Goal: Task Accomplishment & Management: Check status

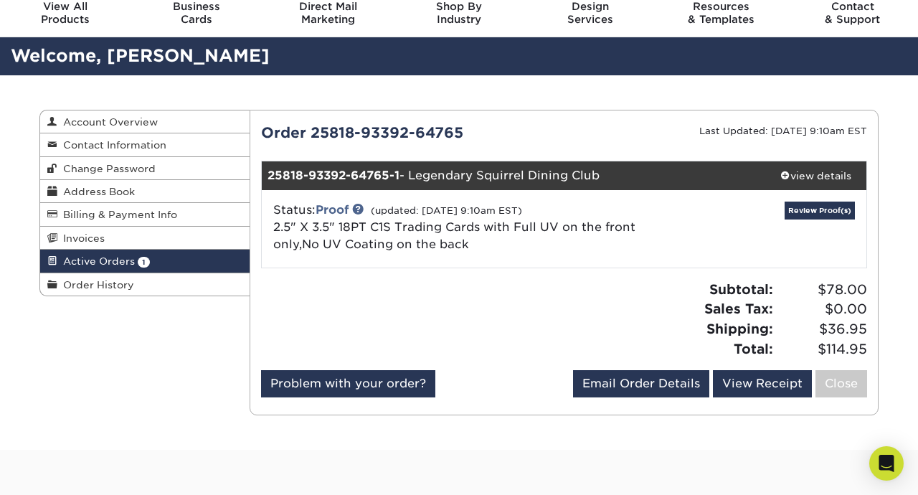
scroll to position [57, 0]
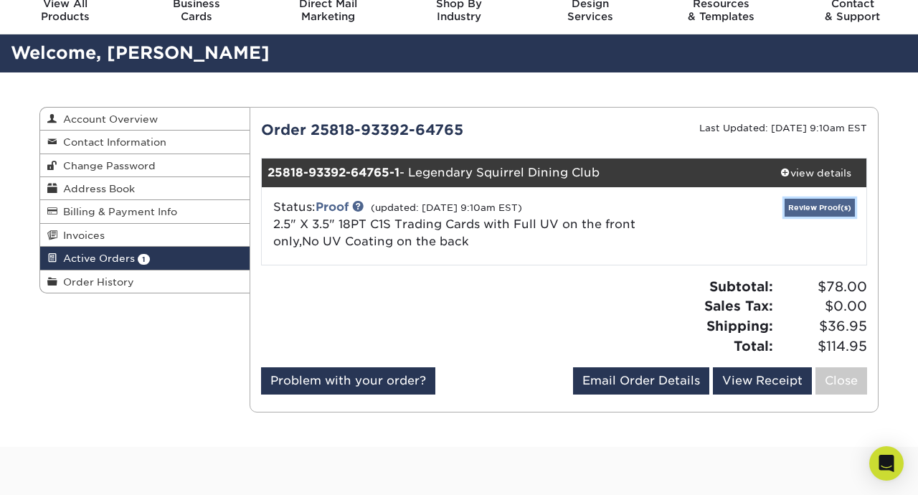
click at [802, 212] on link "Review Proof(s)" at bounding box center [820, 208] width 70 height 18
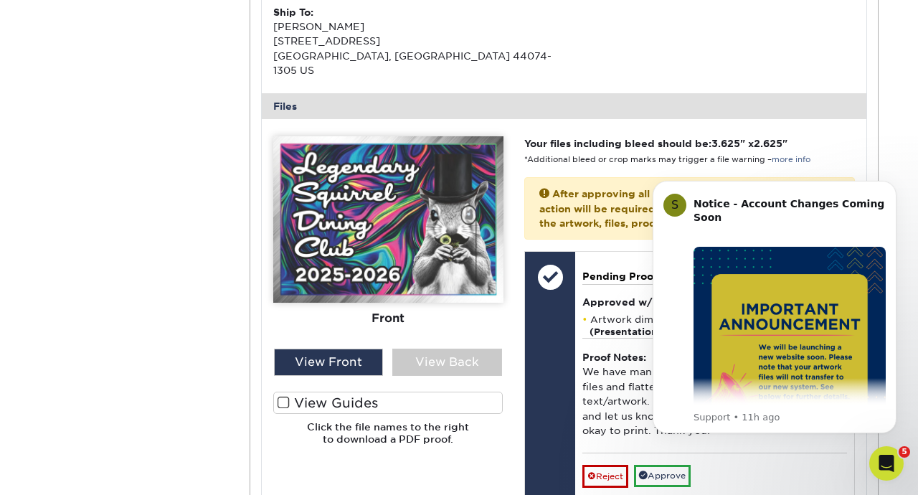
scroll to position [517, 0]
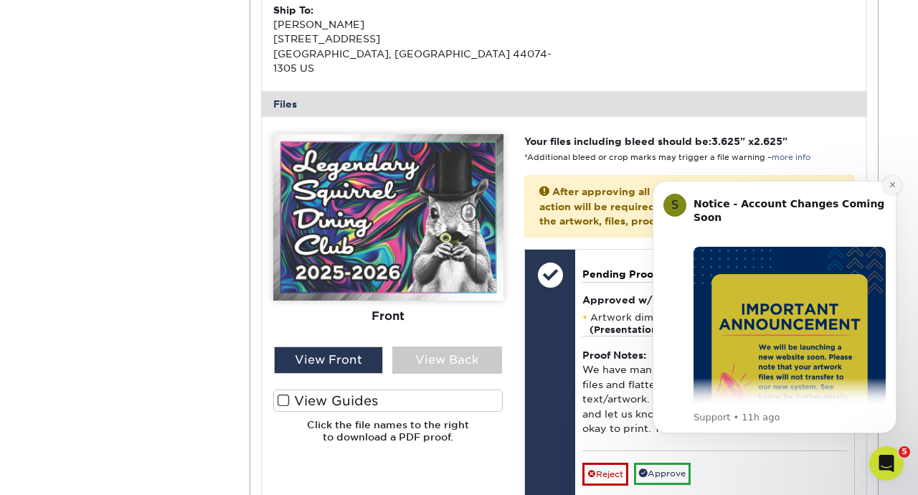
click at [890, 182] on icon "Dismiss notification" at bounding box center [893, 185] width 8 height 8
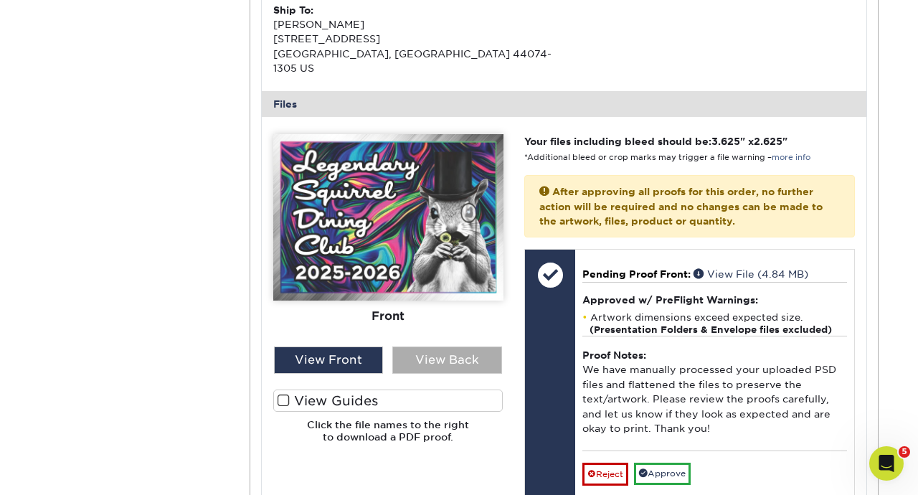
click at [402, 346] on div "View Back" at bounding box center [447, 359] width 110 height 27
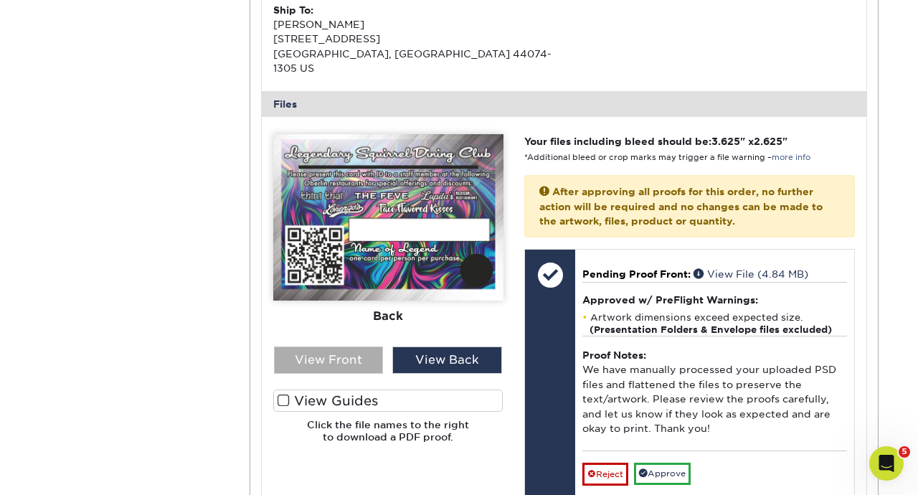
click at [347, 346] on div "View Front" at bounding box center [329, 359] width 110 height 27
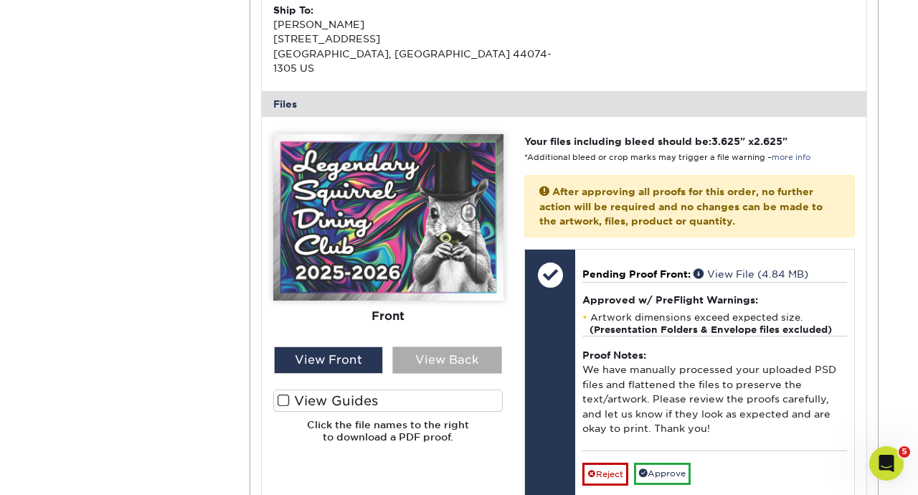
click at [432, 346] on div "View Back" at bounding box center [447, 359] width 110 height 27
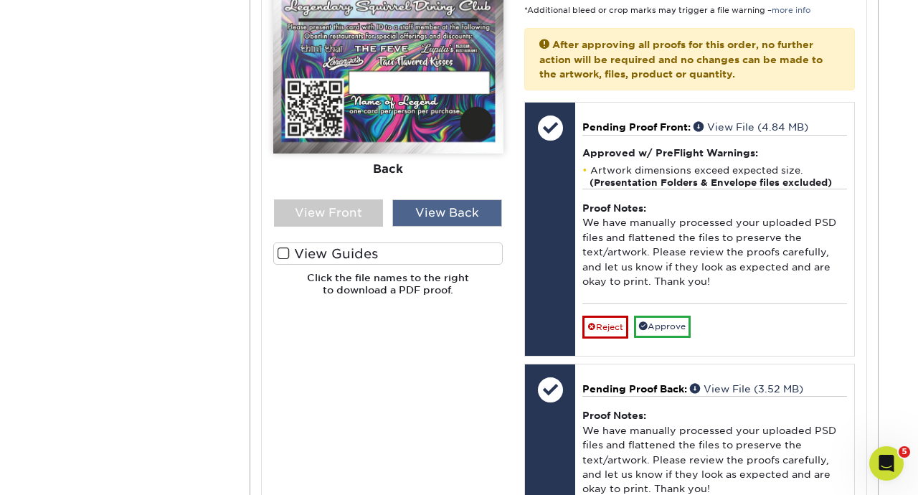
scroll to position [665, 0]
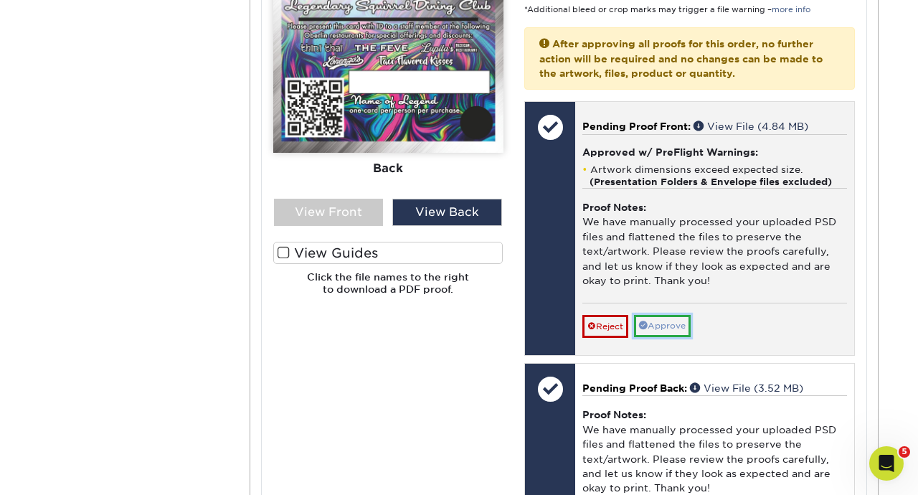
click at [648, 317] on link "Approve" at bounding box center [662, 326] width 57 height 22
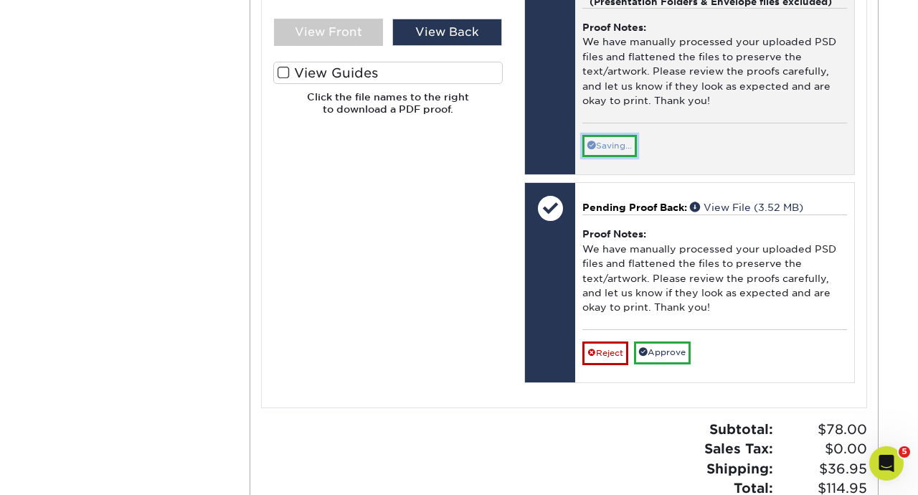
scroll to position [902, 0]
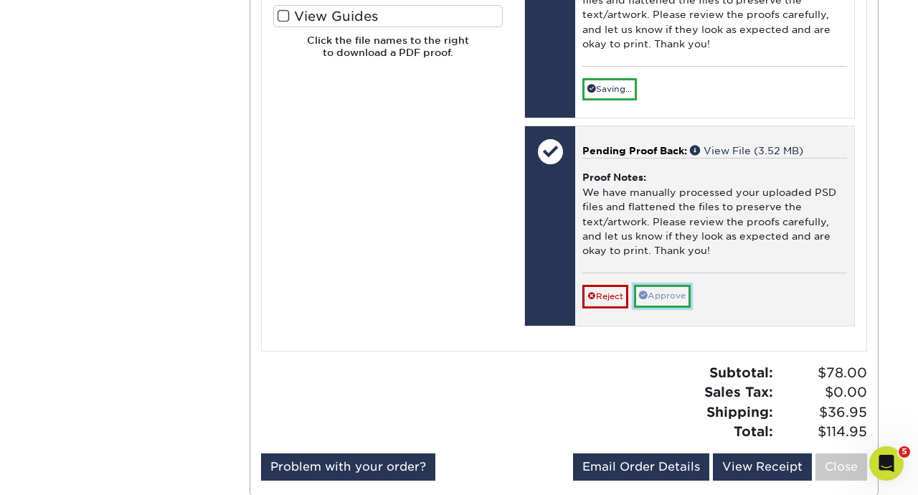
click at [670, 285] on link "Approve" at bounding box center [662, 296] width 57 height 22
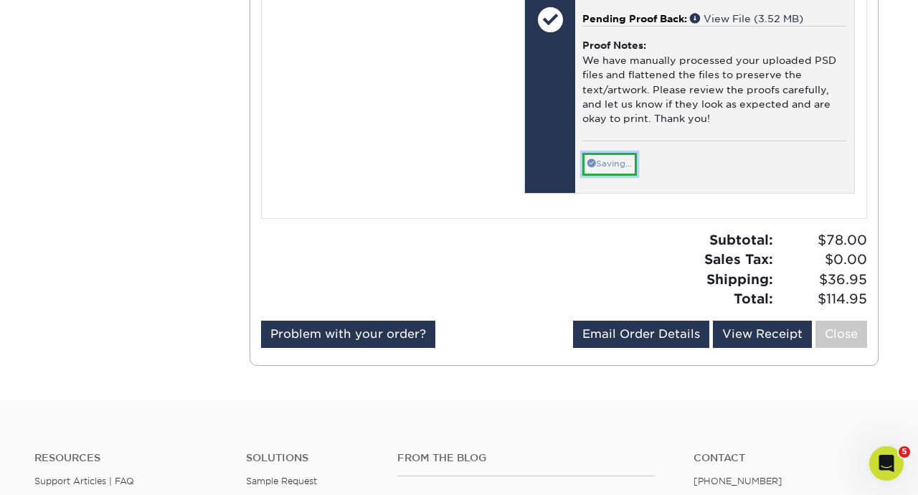
scroll to position [1037, 0]
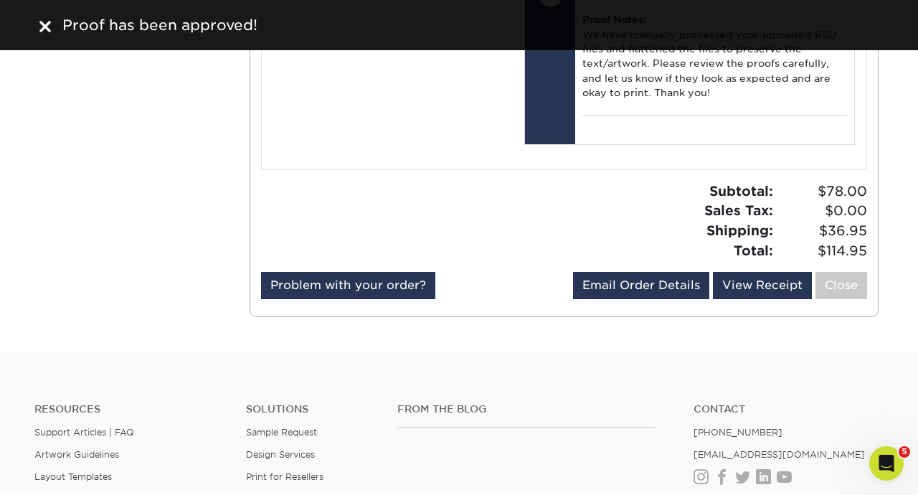
click at [48, 29] on img at bounding box center [44, 26] width 11 height 11
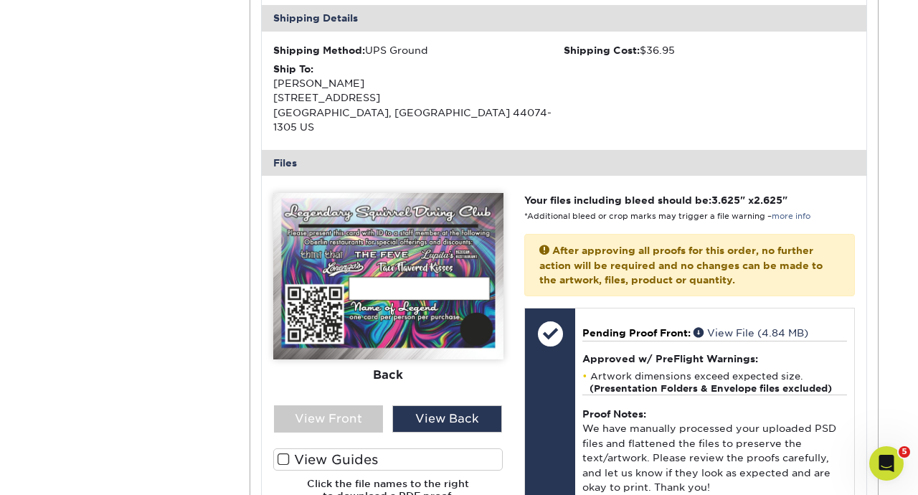
scroll to position [453, 0]
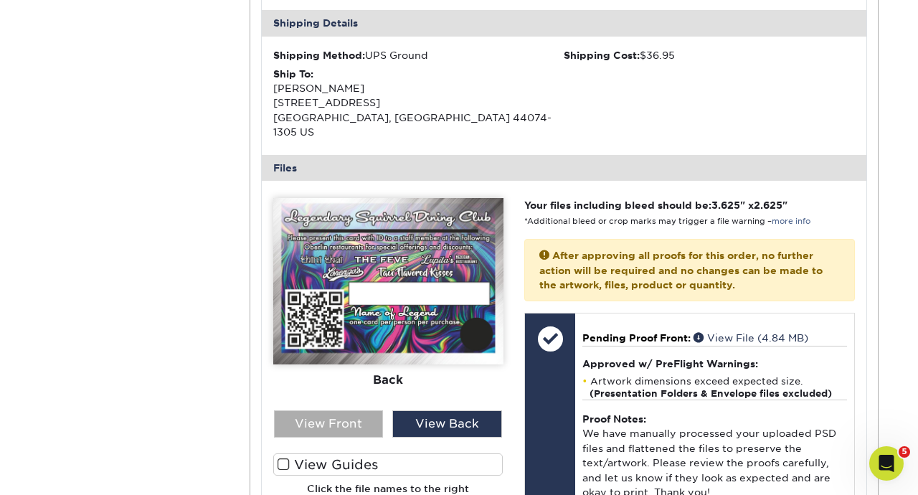
click at [348, 417] on div "View Front" at bounding box center [329, 423] width 110 height 27
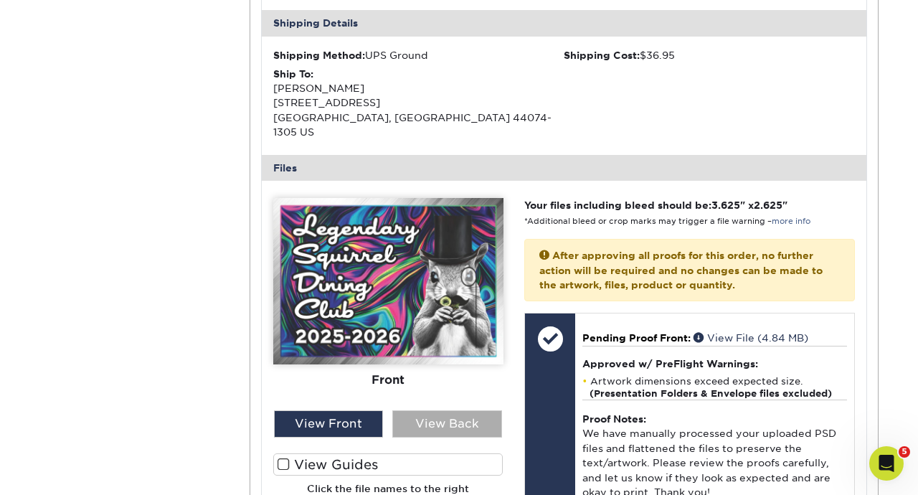
click at [426, 410] on div "View Back" at bounding box center [447, 423] width 110 height 27
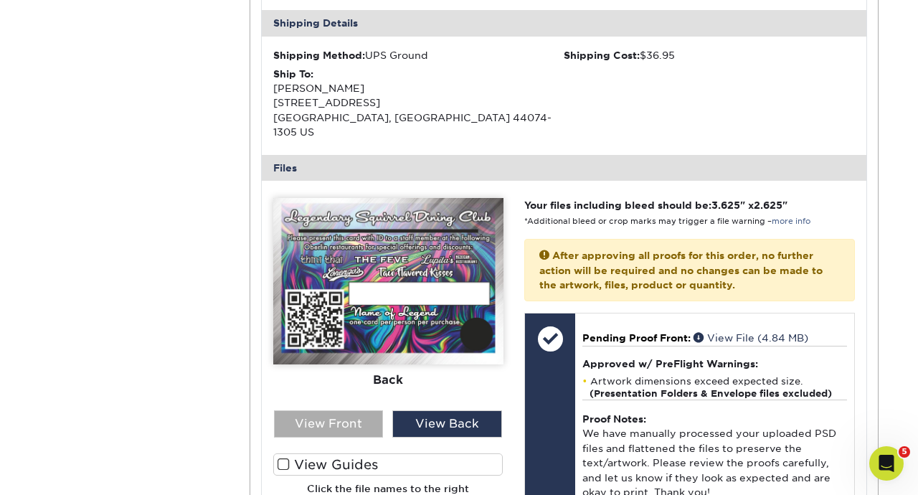
click at [359, 410] on div "View Front" at bounding box center [329, 423] width 110 height 27
